Goal: Contribute content: Contribute content

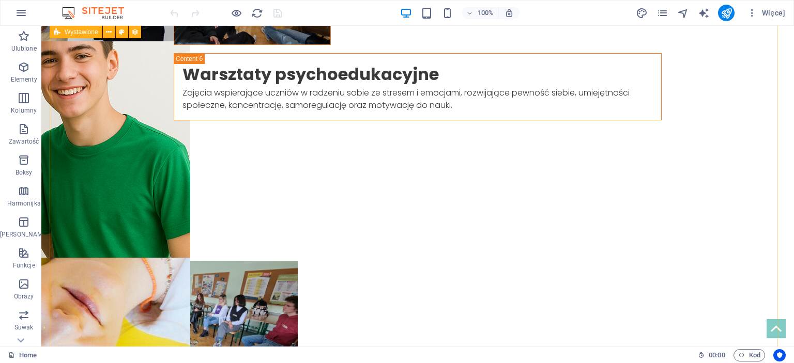
scroll to position [2358, 0]
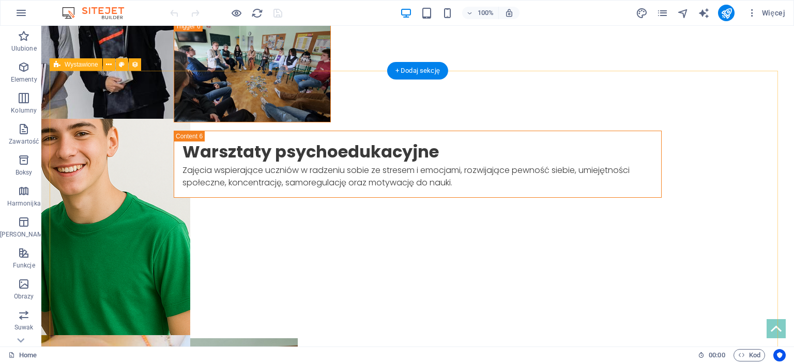
select select "columns.publishing_date_DESC"
select select "columns.status"
select select "columns.publishing_date"
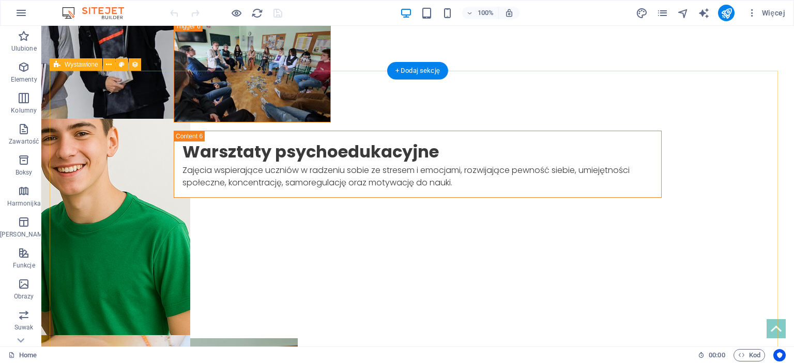
select select "past"
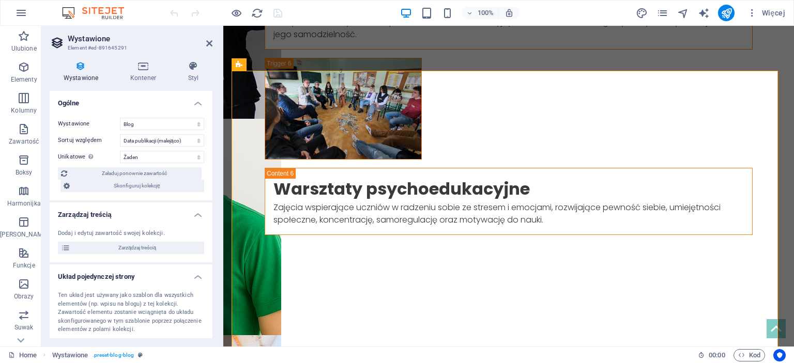
scroll to position [2457, 0]
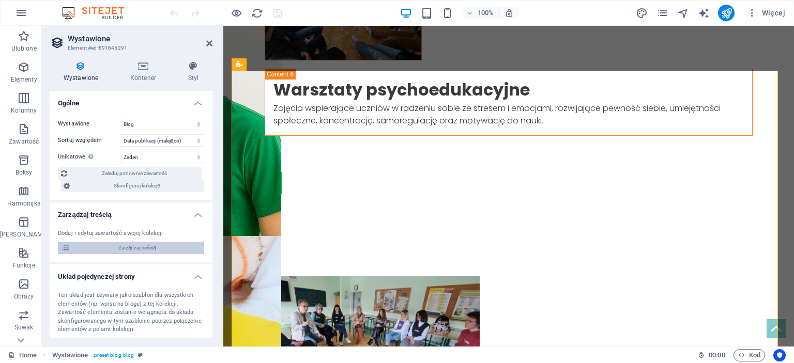
click at [132, 254] on span "Zarządzaj treścią" at bounding box center [137, 248] width 128 height 12
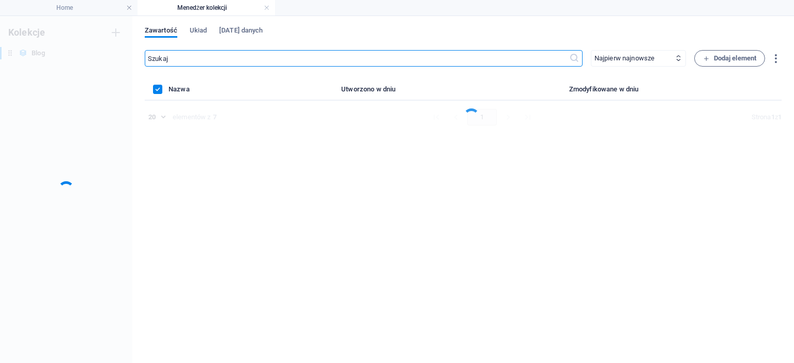
scroll to position [0, 0]
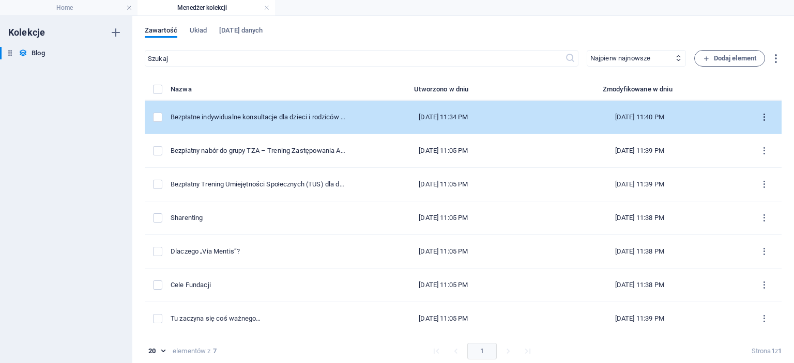
click at [766, 111] on button "items list" at bounding box center [764, 117] width 18 height 17
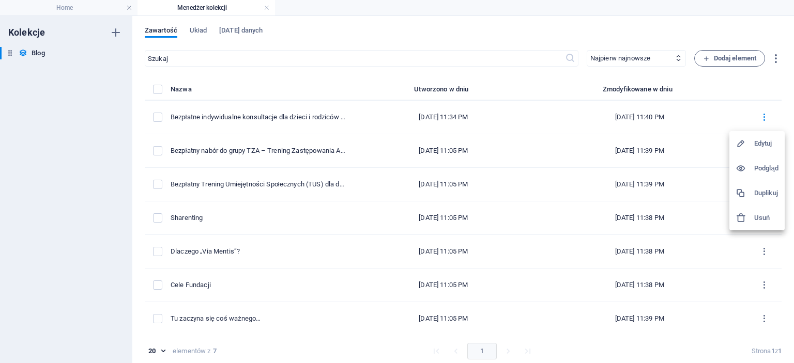
click at [773, 190] on h6 "Duplikuj" at bounding box center [766, 193] width 24 height 12
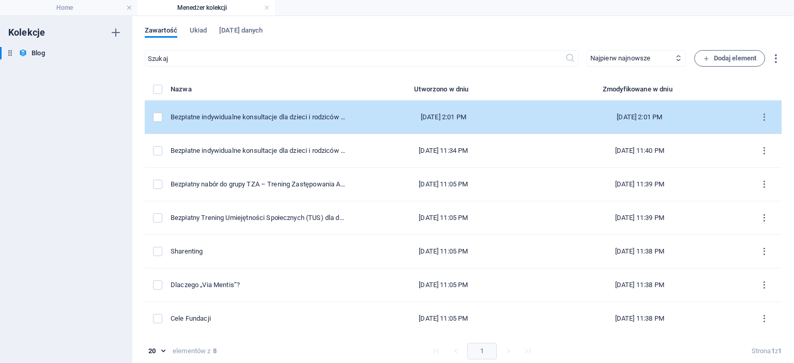
click at [285, 111] on td "Bezpłatne indywidualne konsultacje dla dzieci i rodziców – Fundacja Via Mentis …" at bounding box center [263, 118] width 184 height 34
select select "Nabory"
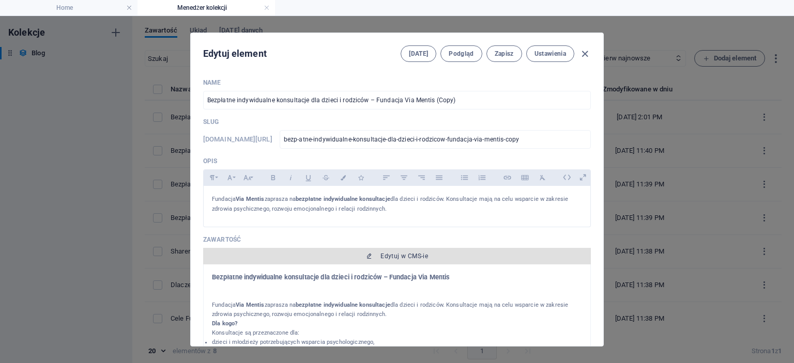
click at [401, 251] on button "Edytuj w CMS-ie" at bounding box center [397, 256] width 388 height 17
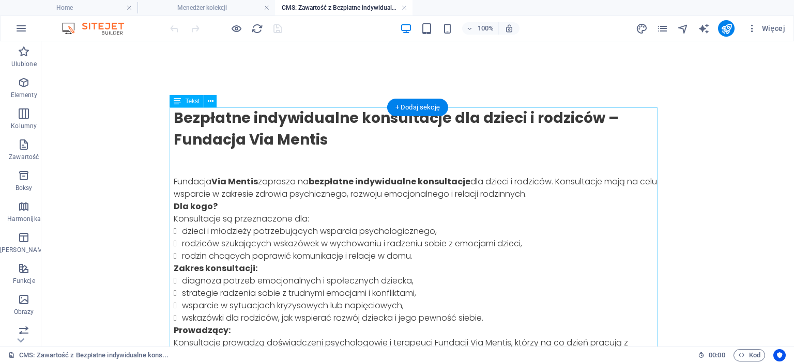
click at [323, 138] on div "Bezpłatne indywidualne konsultacje dla dzieci i rodziców – Fundacja Via Mentis …" at bounding box center [418, 298] width 488 height 380
click at [301, 133] on div "Bezpłatne indywidualne konsultacje dla dzieci i rodziców – Fundacja Via Mentis …" at bounding box center [418, 298] width 488 height 380
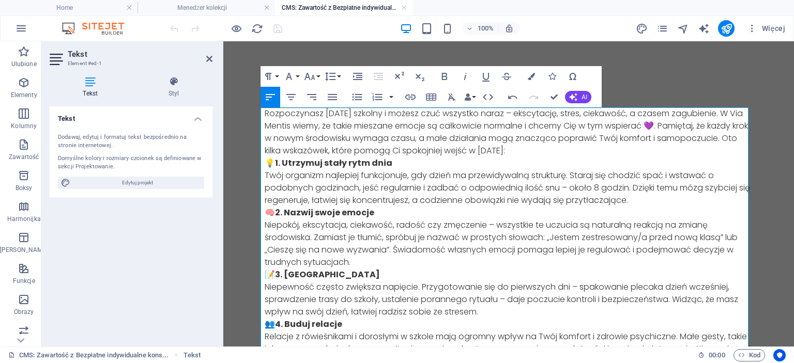
click at [630, 144] on p "Rozpoczynasz [DATE] szkolny i możesz czuć wszystko naraz – ekscytację, stres, c…" at bounding box center [509, 133] width 488 height 50
click at [616, 149] on p "Rozpoczynasz [DATE] szkolny i możesz czuć wszystko naraz – ekscytację, stres, c…" at bounding box center [509, 133] width 488 height 50
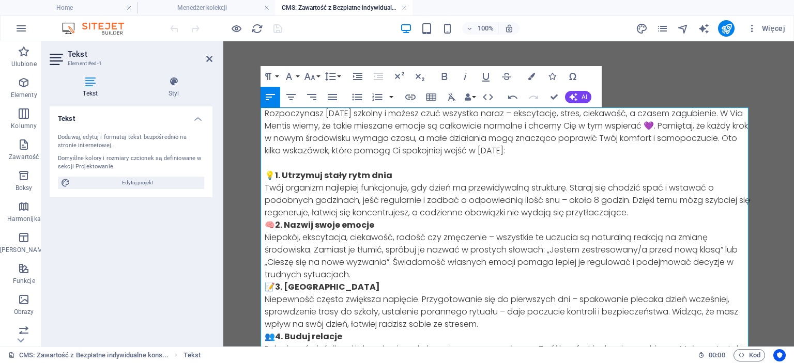
click at [635, 210] on p "💡 1. Utrzymuj stały rytm dnia Twój organizm najlepiej funkcjonuje, gdy dzień ma…" at bounding box center [509, 195] width 488 height 50
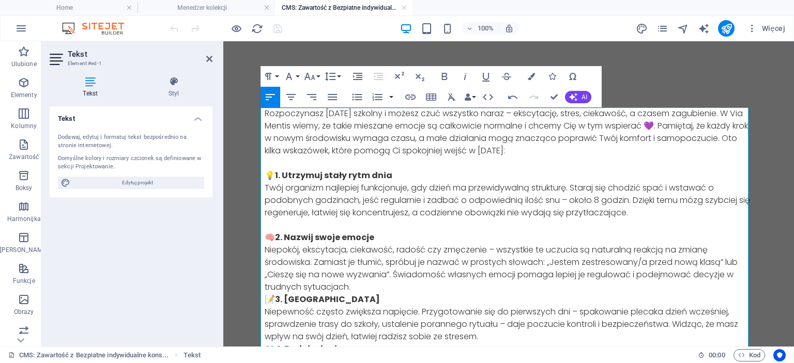
click at [476, 283] on p "🧠 2. Nazwij swoje emocje Niepokój, ekscytacja, ciekawość, radość czy zmęczenie …" at bounding box center [509, 263] width 488 height 62
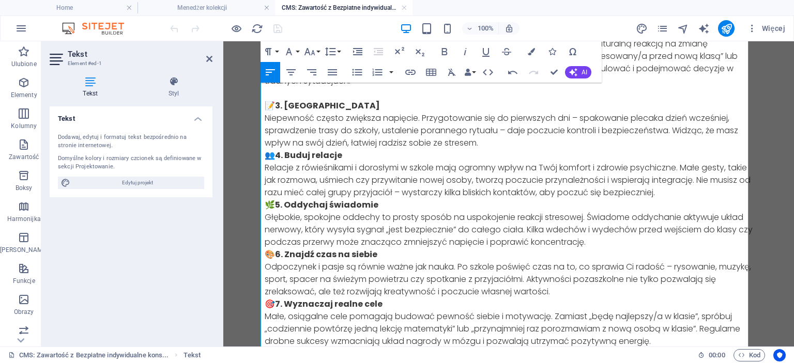
scroll to position [207, 0]
click at [711, 194] on p "👥 4. Buduj relacje Relacje z rówieśnikami i dorosłymi w szkole mają ogromny wpł…" at bounding box center [509, 174] width 488 height 50
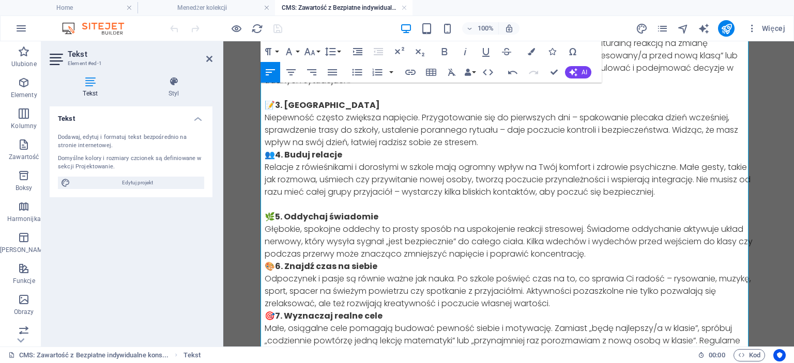
click at [647, 264] on p "🎨 6. Znajdź czas na siebie Odpoczynek i pasje są równie ważne jak nauka. Po szk…" at bounding box center [509, 286] width 488 height 50
click at [641, 254] on p "🌿 5. Oddychaj świadomie Głębokie, spokojne oddechy to prosty sposób na uspokoje…" at bounding box center [509, 236] width 488 height 50
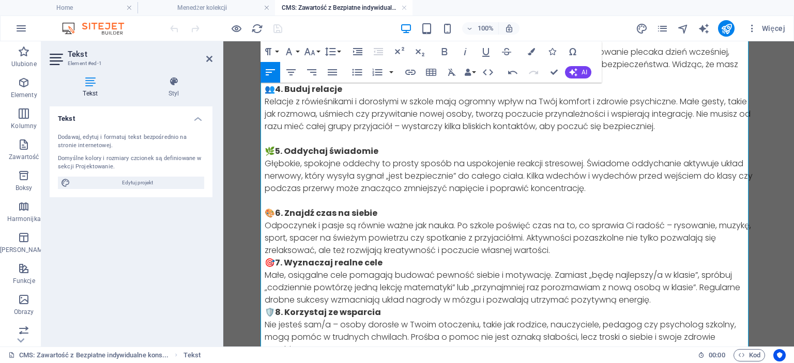
scroll to position [310, 0]
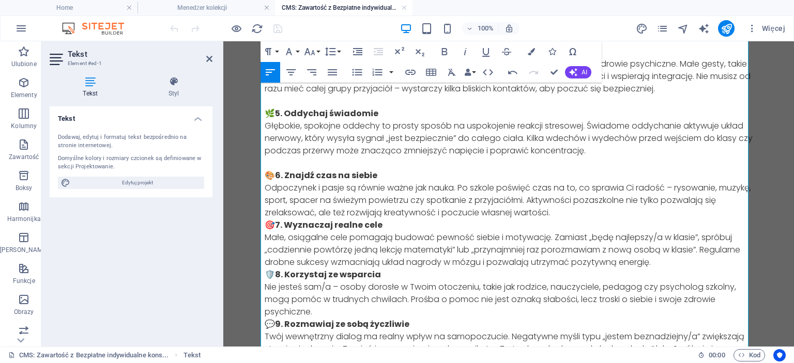
click at [592, 212] on p "🎨 6. Znajdź czas na siebie Odpoczynek i pasje są równie ważne jak nauka. Po szk…" at bounding box center [509, 195] width 488 height 50
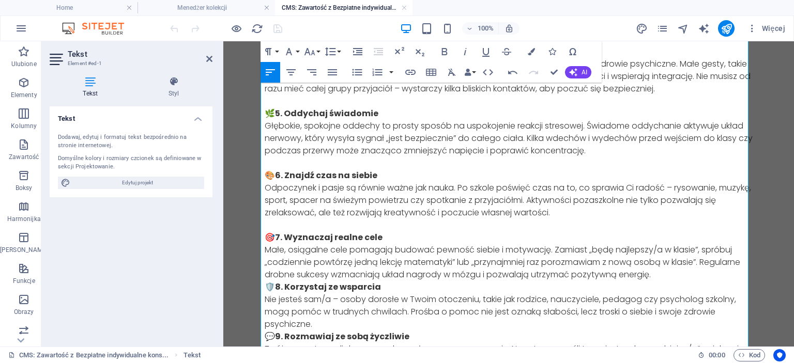
click at [665, 275] on p "🎯 7. Wyznaczaj realne cele Małe, osiągalne cele pomagają budować pewność siebie…" at bounding box center [509, 257] width 488 height 50
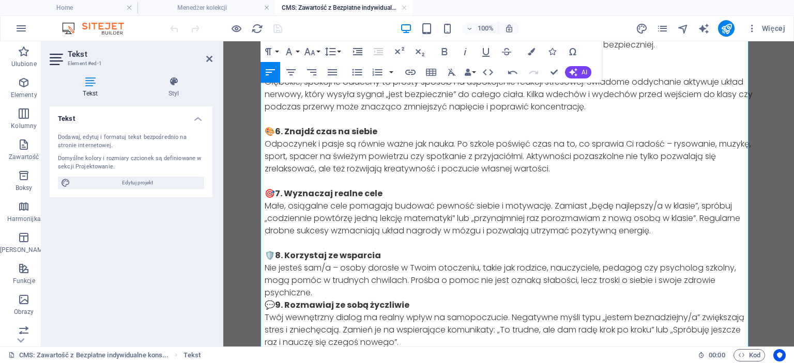
scroll to position [414, 0]
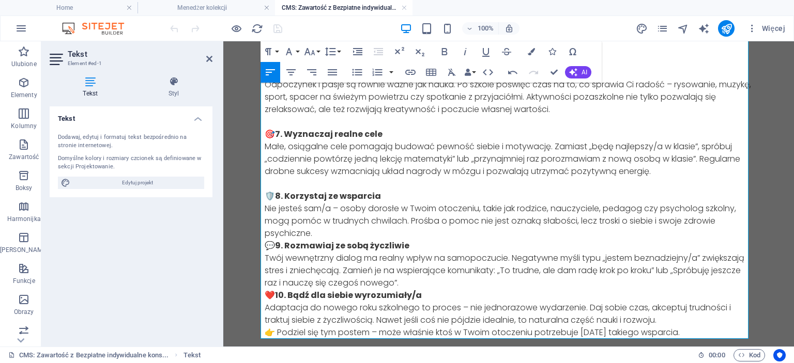
click at [399, 229] on p "🛡️ 8. Korzystaj ze wsparcia Nie jesteś sam/a – osoby dorosłe w Twoim otoczeniu,…" at bounding box center [509, 215] width 488 height 50
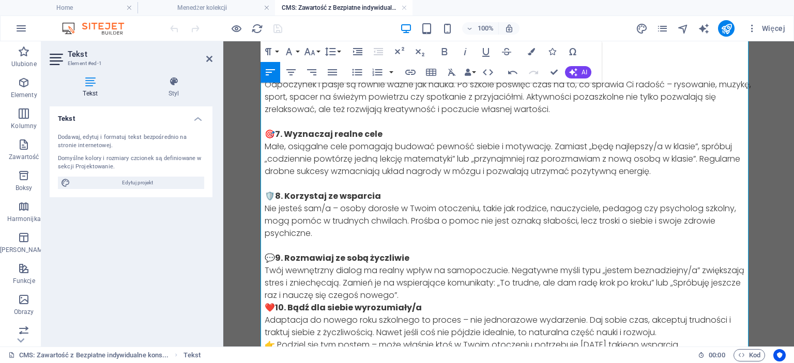
click at [426, 294] on p "💬 9. Rozmawiaj ze sobą życzliwie Twój wewnętrzny dialog ma realny wpływ na samo…" at bounding box center [509, 277] width 488 height 50
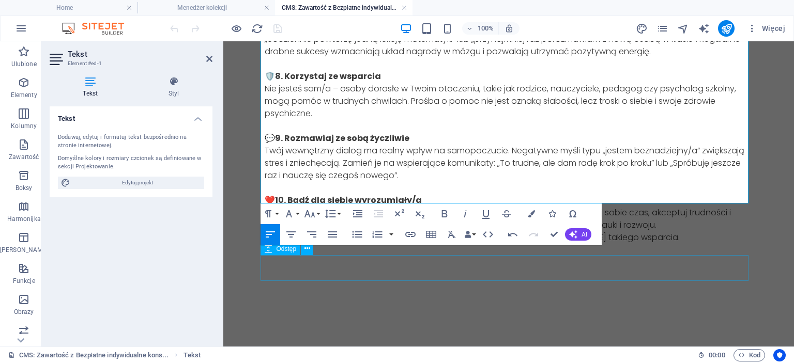
scroll to position [574, 0]
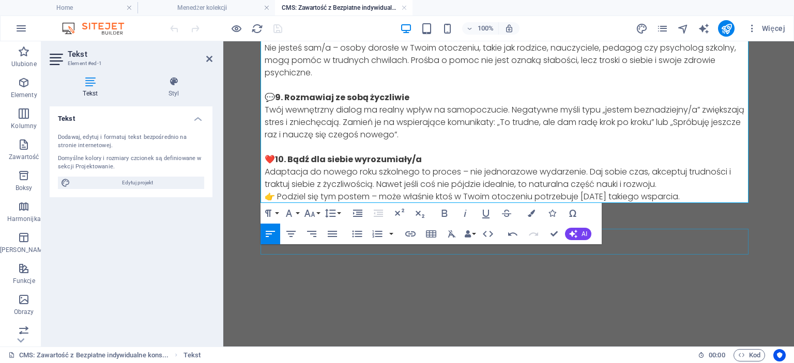
click at [700, 233] on div at bounding box center [509, 242] width 488 height 26
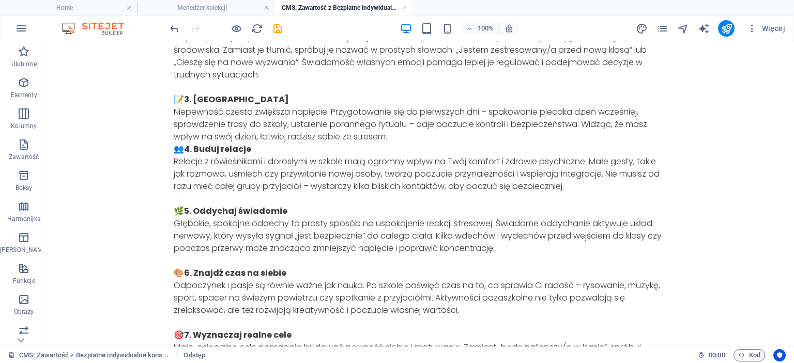
scroll to position [0, 0]
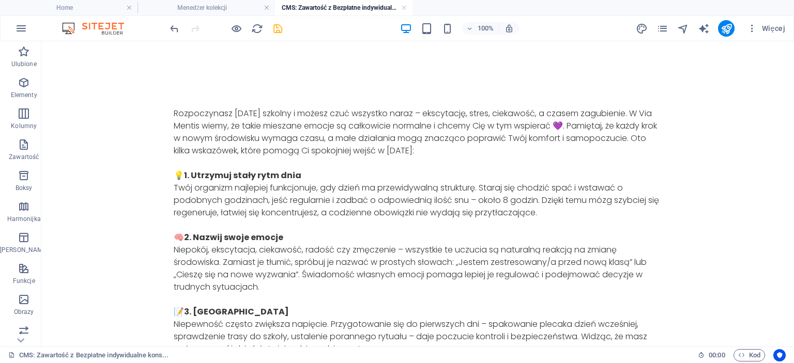
click at [274, 26] on icon "save" at bounding box center [278, 29] width 12 height 12
click at [207, 3] on h4 "Menedżer kolekcji" at bounding box center [207, 7] width 138 height 11
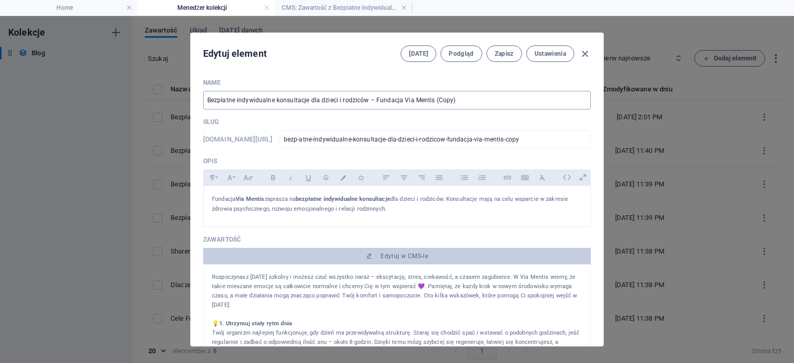
click at [242, 108] on input "Bezpłatne indywidualne konsultacje dla dzieci i rodziców – Fundacja Via Mentis …" at bounding box center [397, 100] width 388 height 19
type input "N"
type input "n"
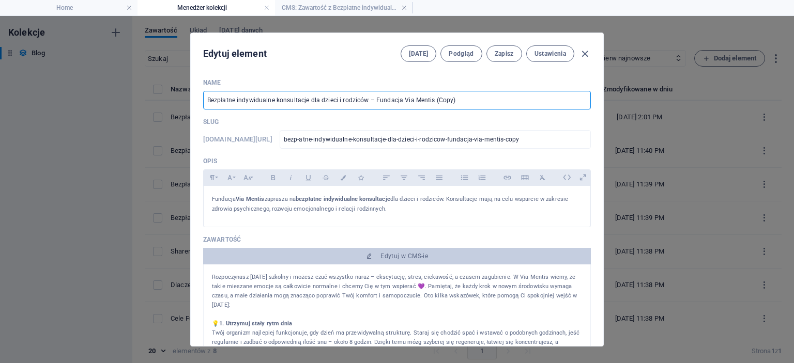
type input "n"
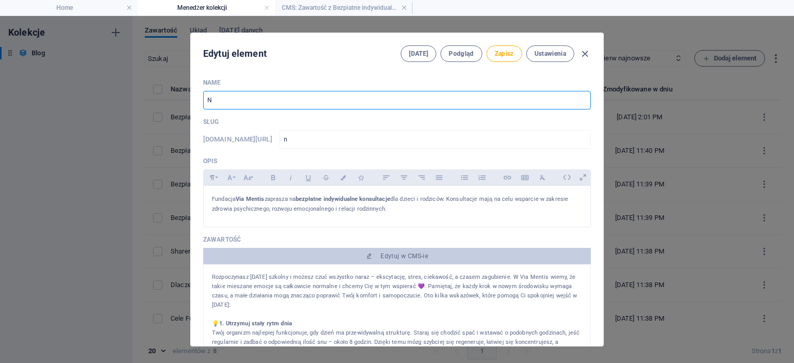
type input "No"
type input "no"
type input "Now"
type input "now"
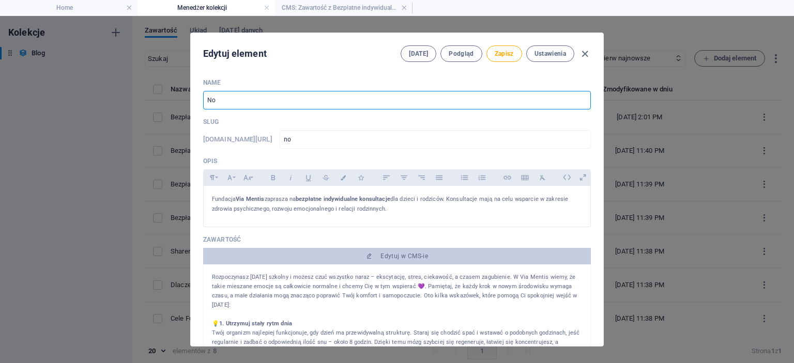
type input "now"
type input "Nowy"
type input "nowy"
type input "Nowy r"
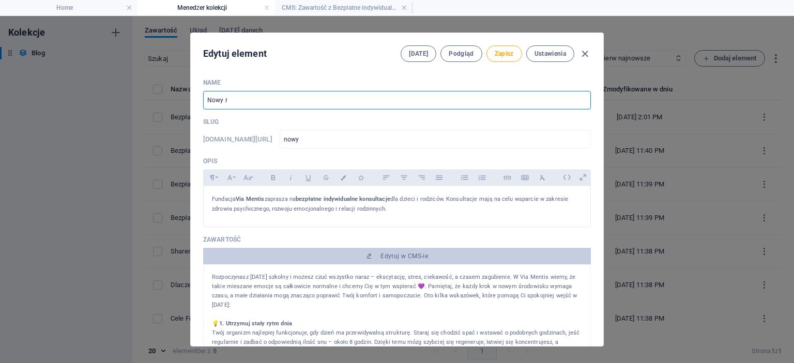
type input "nowy-r"
type input "Nowy ro"
type input "nowy-ro"
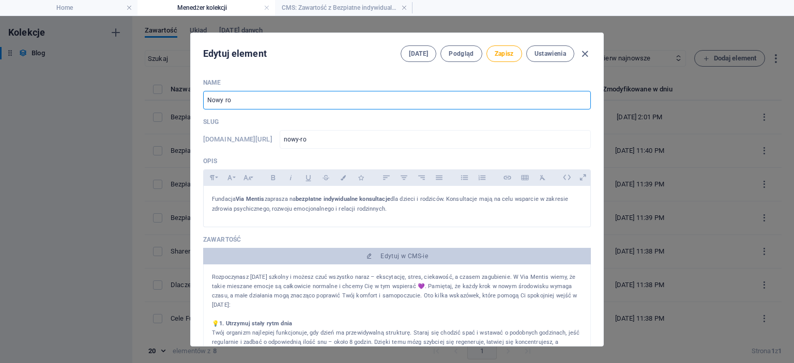
type input "[DATE]"
type input "[DATE] s"
type input "[DATE]-s"
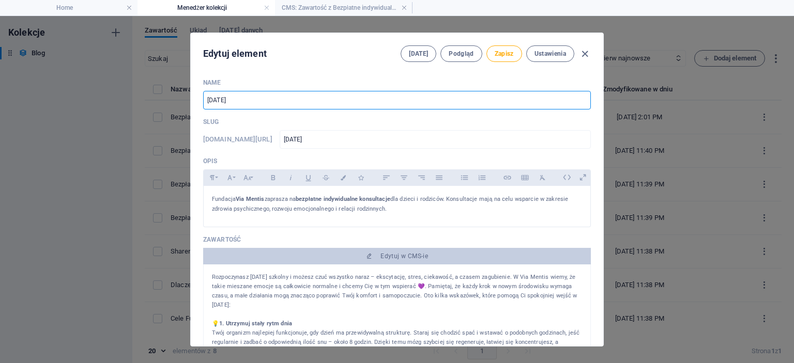
type input "[DATE]-s"
type input "[DATE] sz"
type input "[DATE]-sz"
type input "[DATE] szk"
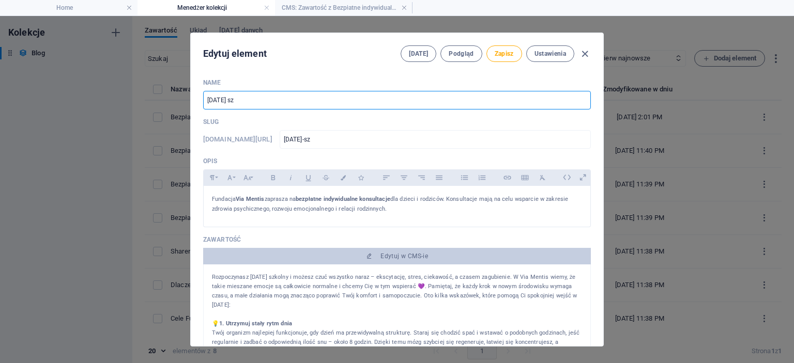
type input "[DATE]-szk"
type input "[DATE] szko"
type input "[DATE]-szko"
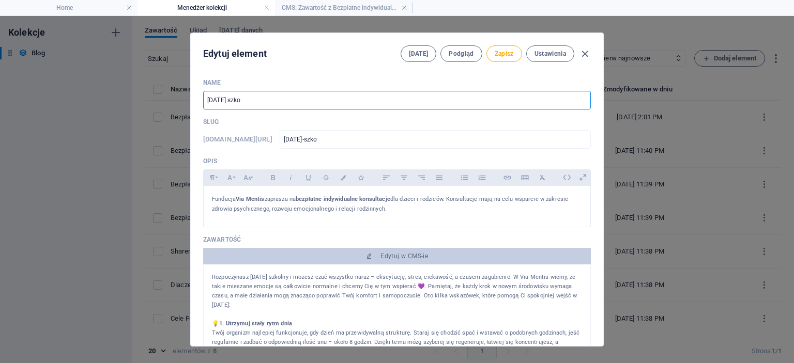
type input "[DATE] szkol"
type input "[DATE]-szkol"
type input "[DATE] szkoln"
type input "[DATE]-szkoln"
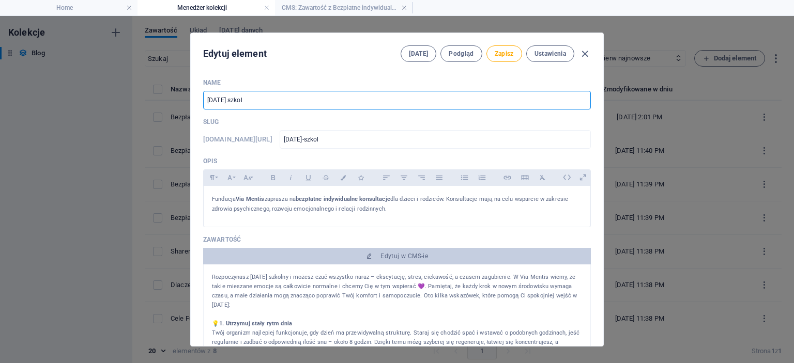
type input "[DATE]-szkoln"
type input "[DATE] szkolny"
type input "[DATE]-szkolny"
click at [206, 97] on input "[DATE] szkolny" at bounding box center [397, 100] width 388 height 19
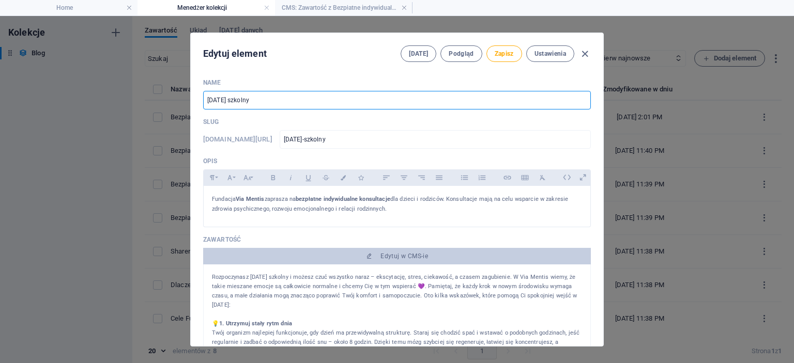
type input "[DATE] szkolny"
click at [243, 294] on p "Rozpoczynasz [DATE] szkolny i możesz czuć wszystko naraz – ekscytację, stres, c…" at bounding box center [397, 291] width 370 height 37
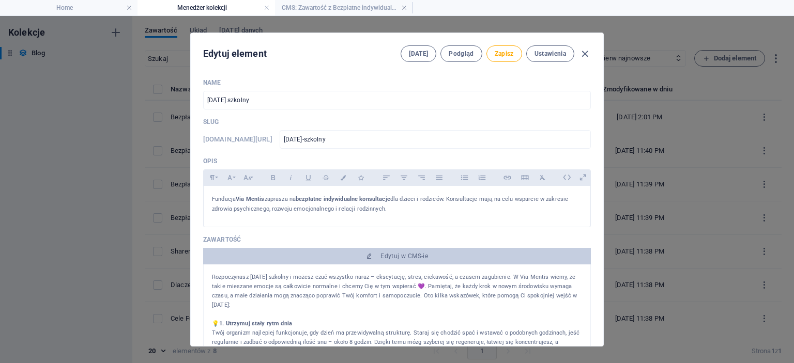
click at [243, 294] on p "Rozpoczynasz [DATE] szkolny i możesz czuć wszystko naraz – ekscytację, stres, c…" at bounding box center [397, 291] width 370 height 37
copy p "Rozpoczynasz [DATE] szkolny i możesz czuć wszystko naraz – ekscytację, stres, c…"
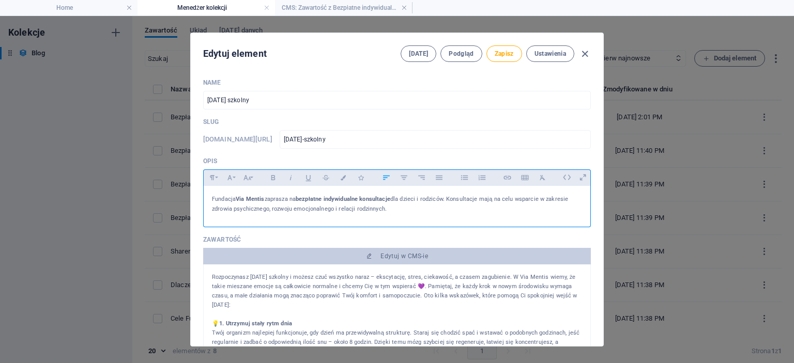
click at [232, 218] on div "Fundacja Via Mentis zaprasza na bezpłatne indywidualne konsultacje dla dzieci i…" at bounding box center [397, 204] width 387 height 36
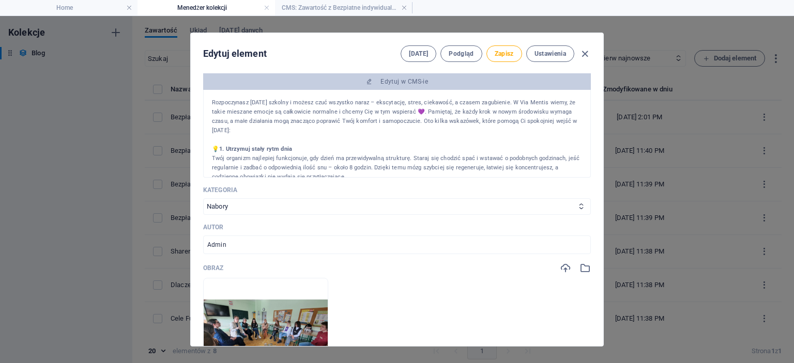
scroll to position [310, 0]
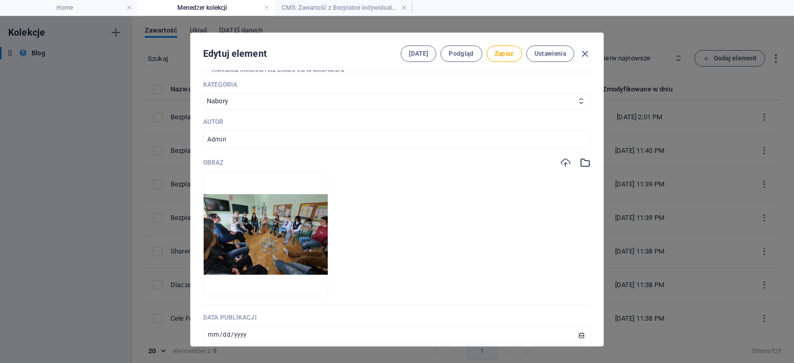
click at [580, 164] on icon "button" at bounding box center [585, 162] width 11 height 11
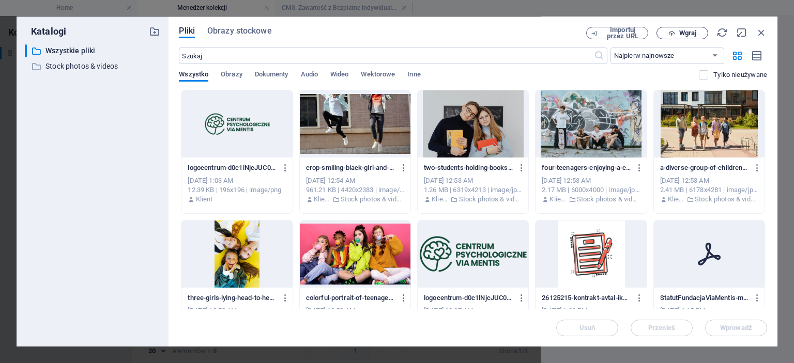
click at [676, 30] on span "Wgraj" at bounding box center [682, 33] width 42 height 7
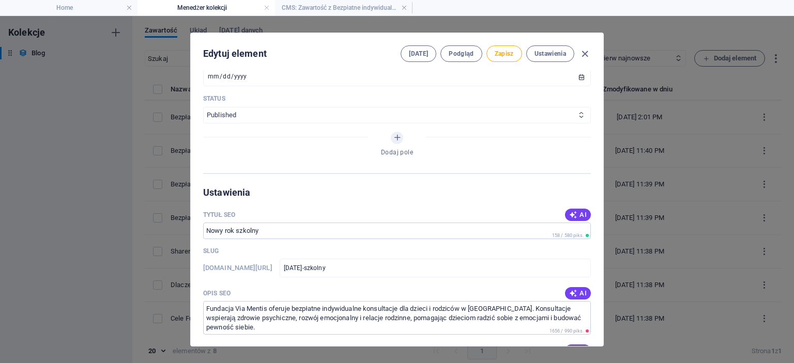
scroll to position [465, 0]
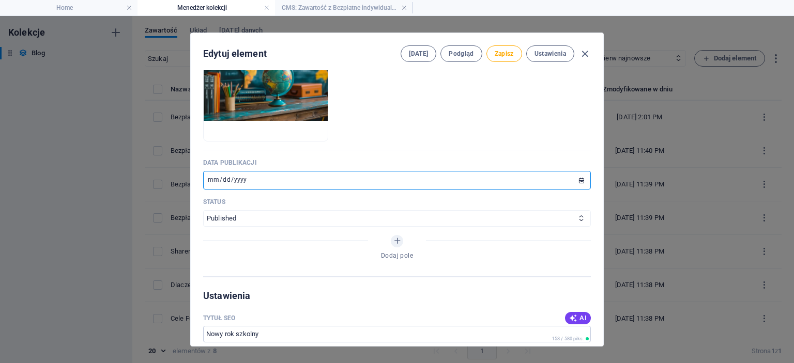
click at [248, 174] on input "[DATE]" at bounding box center [397, 180] width 388 height 19
click at [580, 177] on input "[DATE]" at bounding box center [397, 180] width 388 height 19
type input "[DATE]"
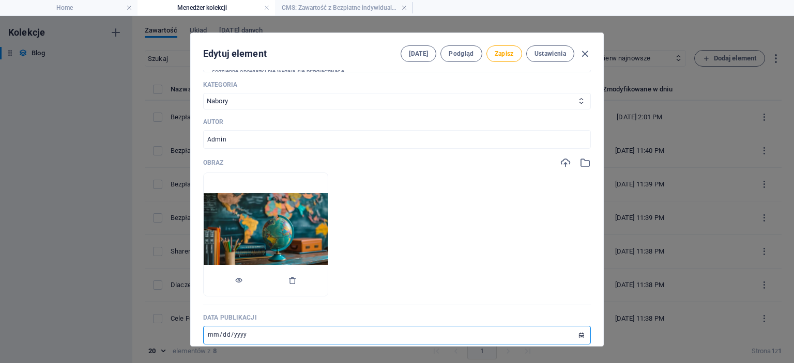
scroll to position [259, 0]
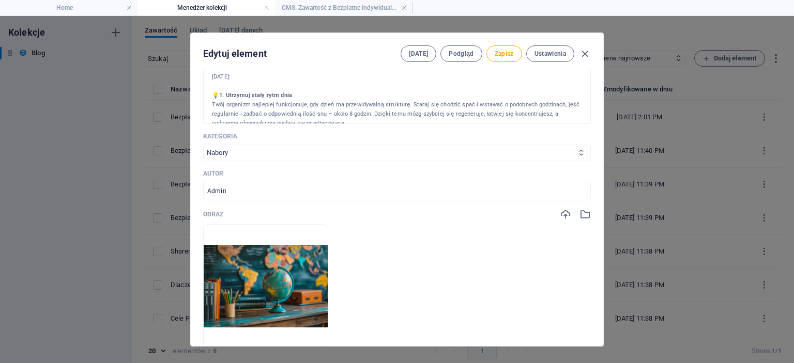
click at [255, 146] on select "Nabory Wydarzenia" at bounding box center [397, 153] width 388 height 17
select select "Wydarzenia"
click at [203, 145] on select "Nabory Wydarzenia" at bounding box center [397, 153] width 388 height 17
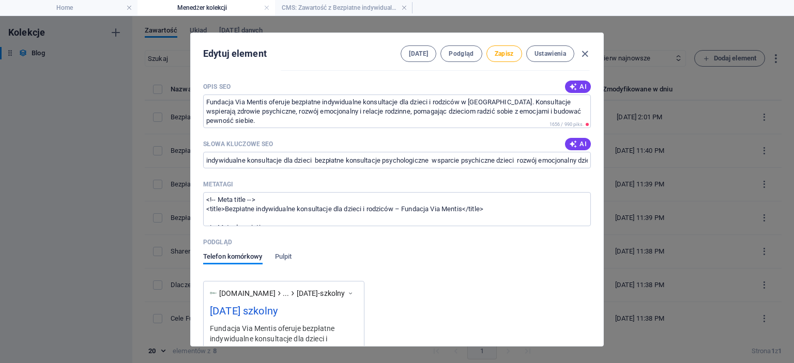
scroll to position [83, 0]
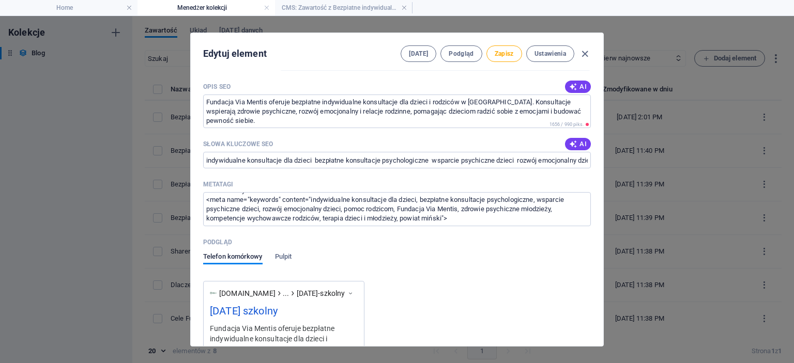
click at [512, 62] on div "Edytuj element [DATE] Podgląd Zapisz Ustawienia" at bounding box center [397, 51] width 413 height 37
click at [508, 57] on span "Zapisz" at bounding box center [504, 54] width 19 height 8
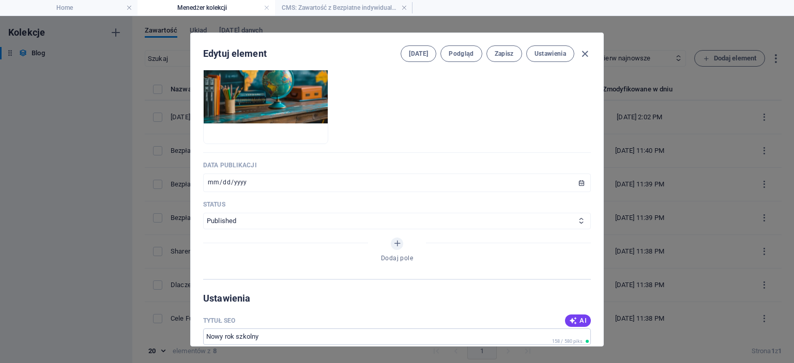
scroll to position [253, 0]
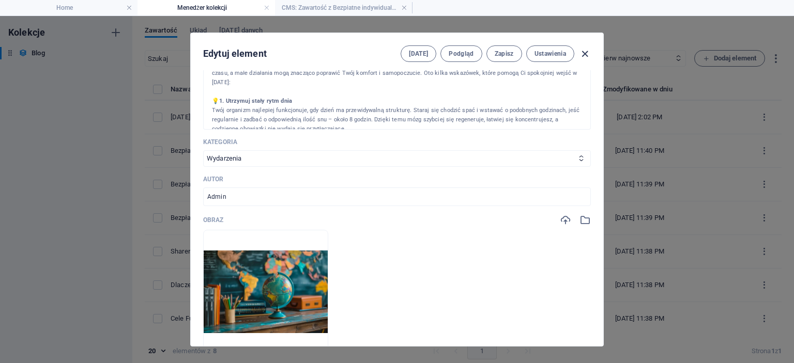
click at [581, 54] on icon "button" at bounding box center [585, 54] width 12 height 12
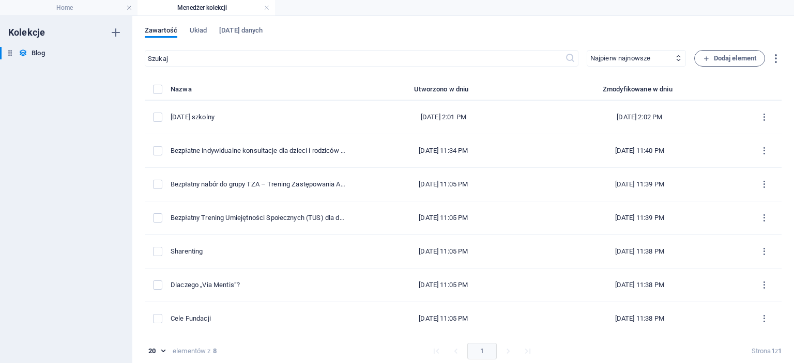
type input "[DATE]-szkolny"
click at [265, 9] on link at bounding box center [267, 8] width 6 height 10
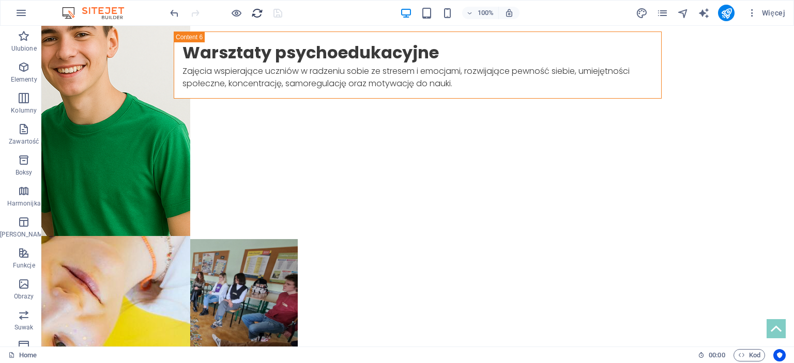
click at [258, 12] on icon "reload" at bounding box center [257, 13] width 12 height 12
click at [96, 33] on span "Wystawione" at bounding box center [82, 32] width 34 height 6
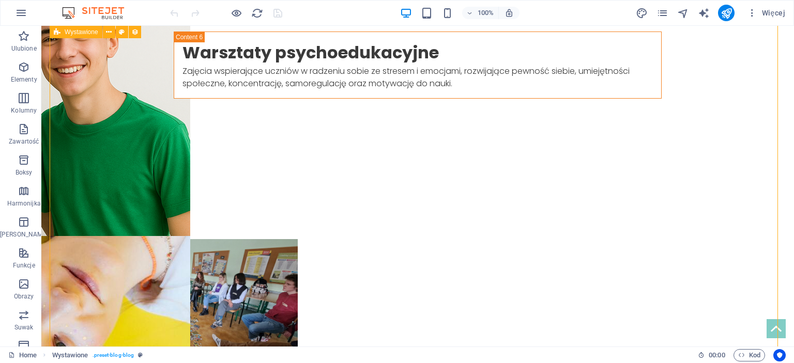
click at [96, 33] on span "Wystawione" at bounding box center [82, 32] width 34 height 6
select select "columns.publishing_date_DESC"
select select "columns.status"
select select "columns.publishing_date"
select select "past"
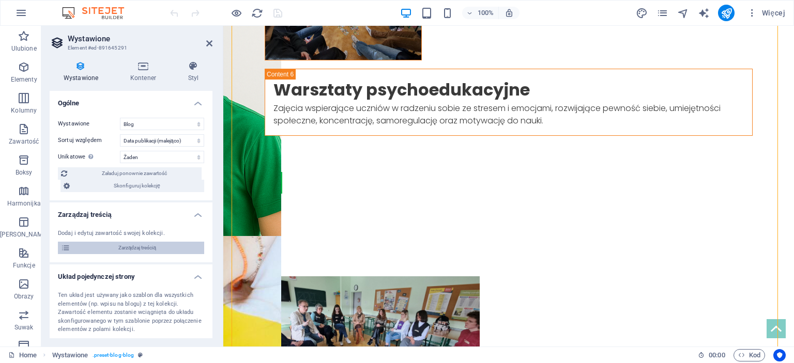
click at [135, 249] on span "Zarządzaj treścią" at bounding box center [137, 248] width 128 height 12
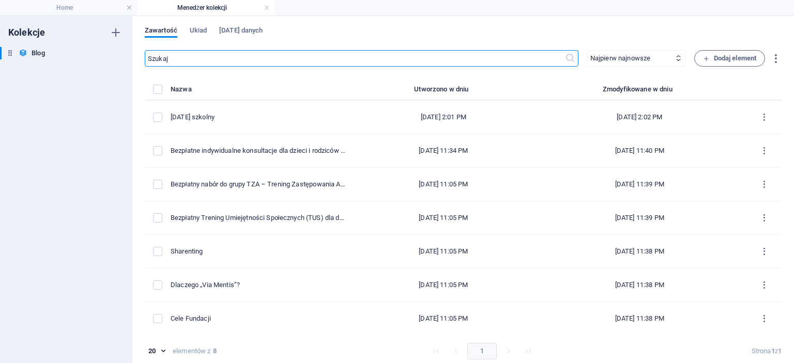
scroll to position [0, 0]
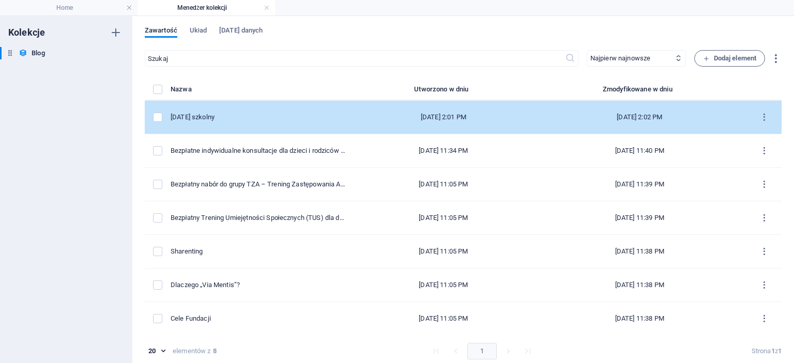
click at [236, 120] on div "[DATE] szkolny" at bounding box center [259, 117] width 176 height 9
select select "Wydarzenia"
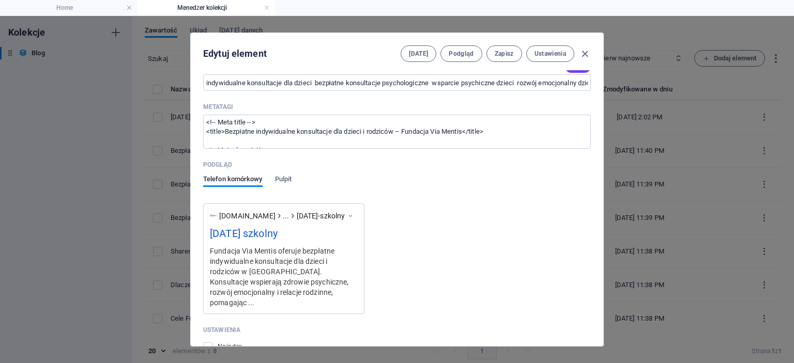
scroll to position [1028, 0]
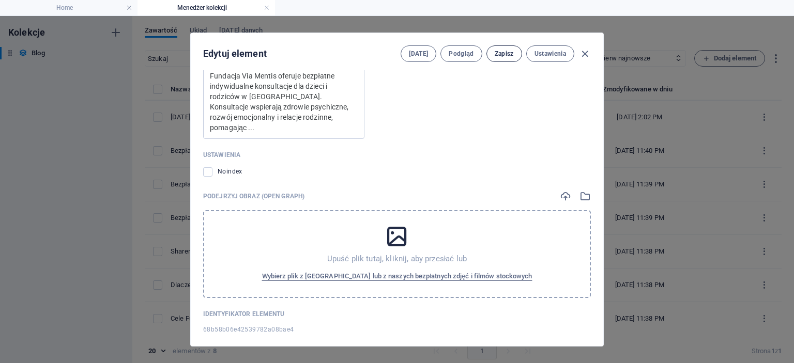
click at [505, 57] on span "Zapisz" at bounding box center [504, 54] width 19 height 8
click at [576, 52] on div "[DATE] Podgląd Zapisz Ustawienia" at bounding box center [496, 53] width 190 height 17
click at [578, 52] on div "[DATE] Podgląd Zapisz Ustawienia" at bounding box center [496, 53] width 190 height 17
click at [582, 52] on icon "button" at bounding box center [585, 54] width 12 height 12
type input "[DATE]-szkolny"
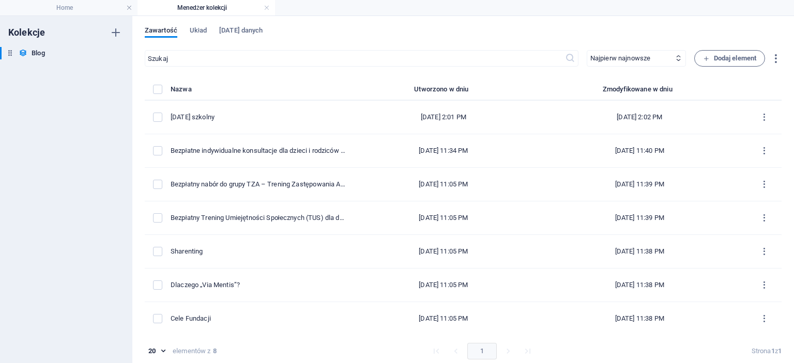
scroll to position [821, 0]
click at [73, 5] on h4 "Home" at bounding box center [69, 7] width 138 height 11
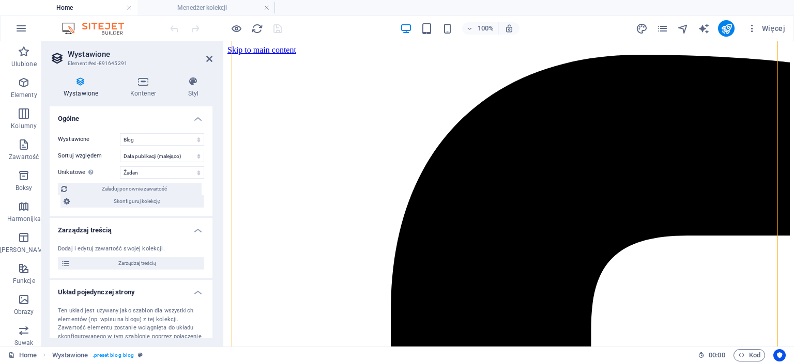
scroll to position [2529, 0]
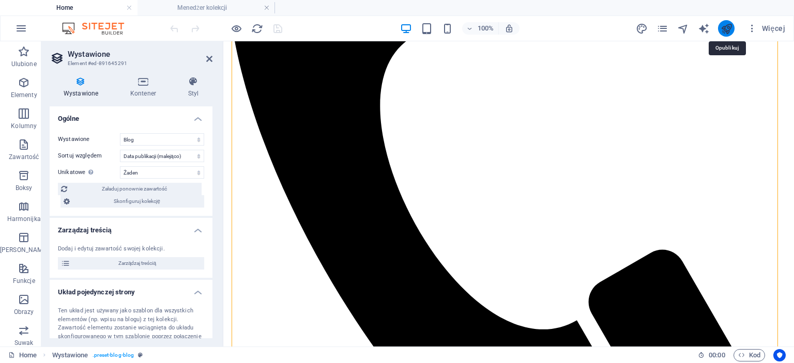
click at [724, 23] on icon "publish" at bounding box center [727, 29] width 12 height 12
